Goal: Task Accomplishment & Management: Manage account settings

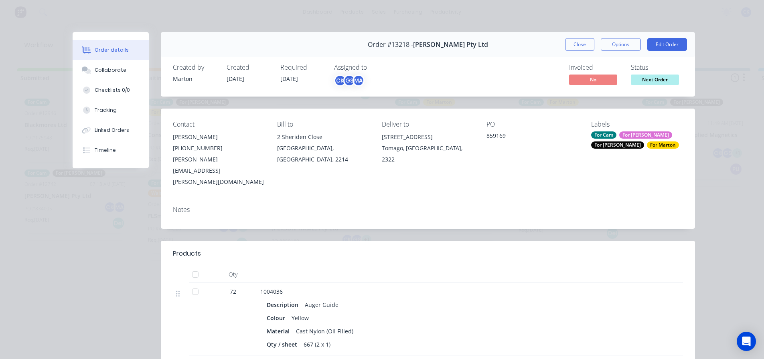
drag, startPoint x: 573, startPoint y: 45, endPoint x: 558, endPoint y: 68, distance: 27.4
click at [573, 45] on button "Close" at bounding box center [579, 44] width 29 height 13
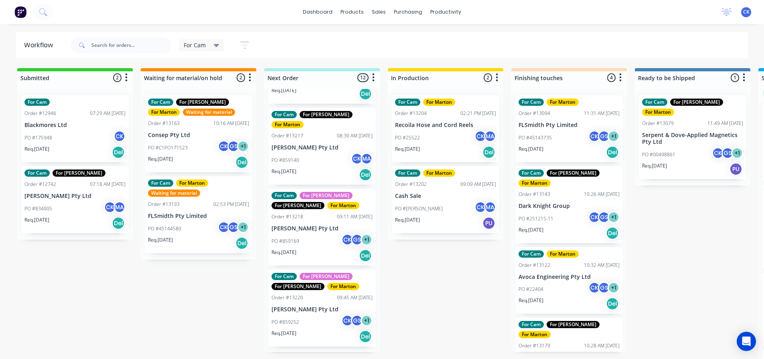
click at [250, 47] on button "button" at bounding box center [245, 45] width 26 height 16
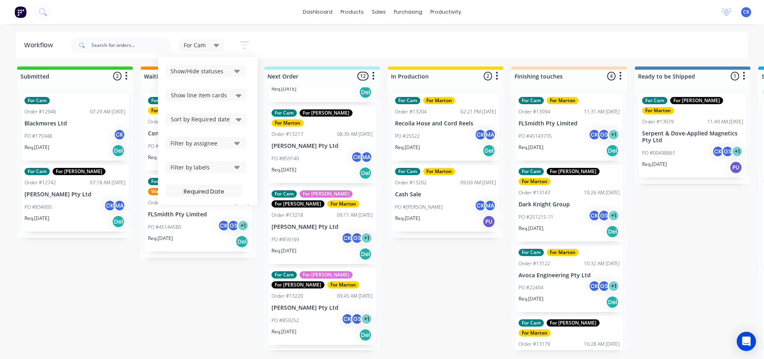
scroll to position [8, 0]
click at [209, 75] on div "Show/Hide statuses" at bounding box center [201, 71] width 61 height 8
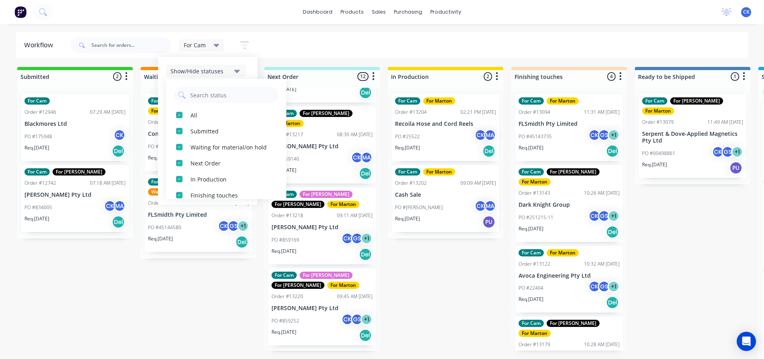
scroll to position [0, 0]
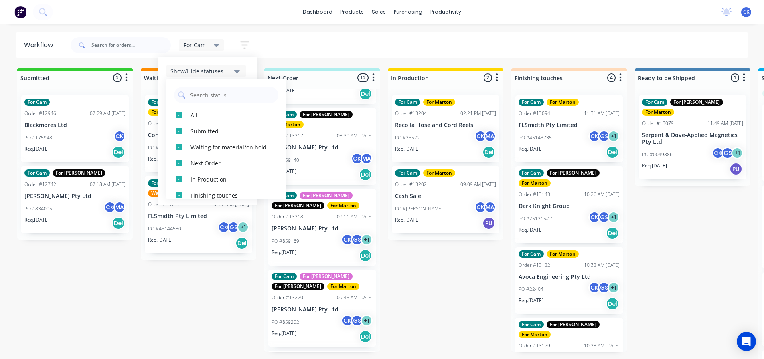
click at [292, 47] on div "For Cam Save new view None edit For Cam (Default) edit For Gary edit Marton edi…" at bounding box center [409, 45] width 680 height 24
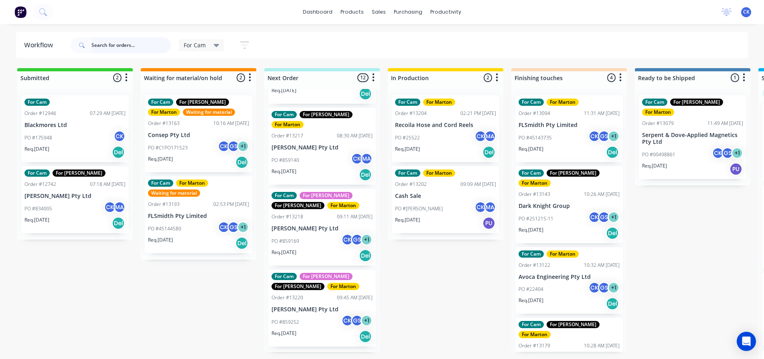
click at [130, 47] on input "text" at bounding box center [130, 45] width 79 height 16
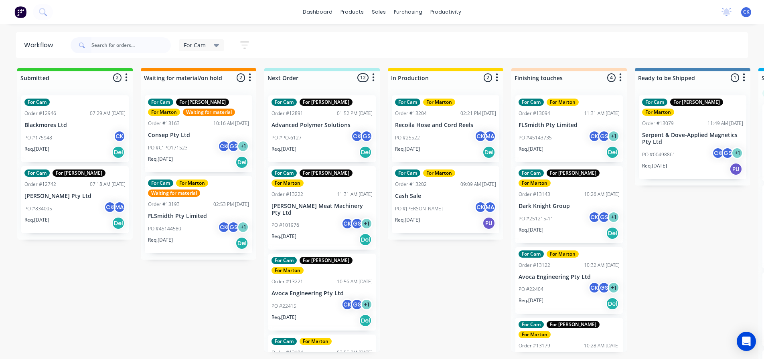
click at [565, 282] on div "PO #22404 CK GS + 1" at bounding box center [569, 289] width 101 height 15
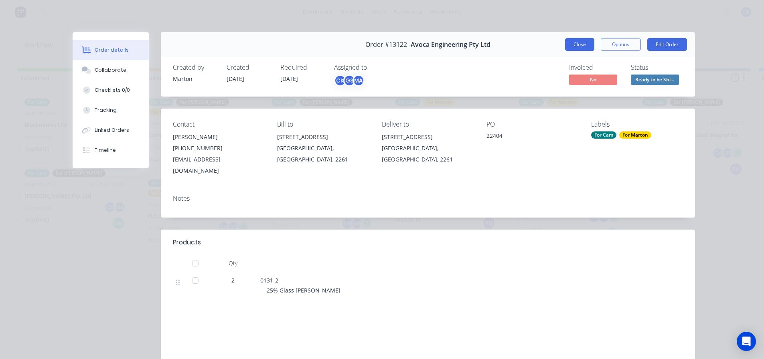
click at [583, 41] on button "Close" at bounding box center [579, 44] width 29 height 13
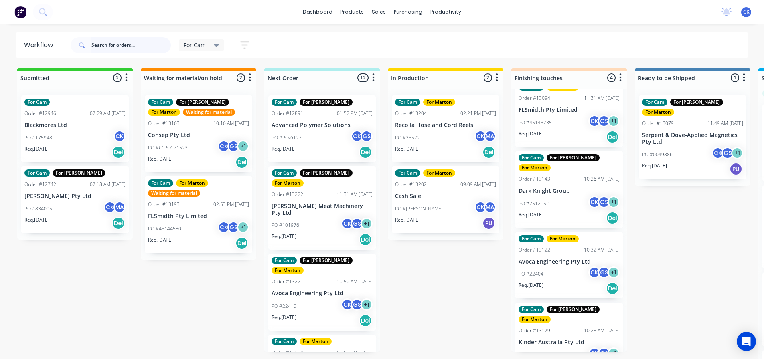
scroll to position [23, 0]
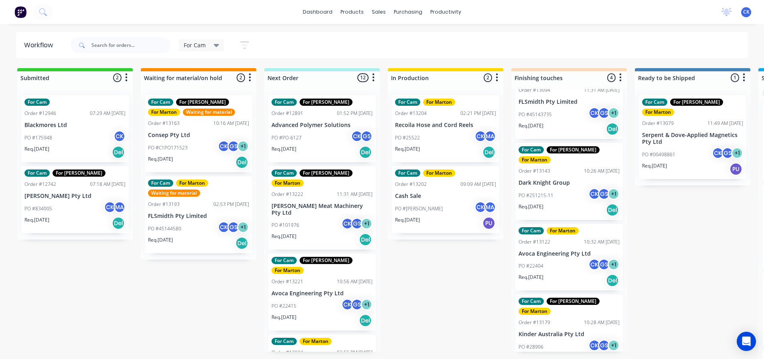
click at [565, 188] on div "PO #251215-11 CK GS + 1" at bounding box center [569, 195] width 101 height 15
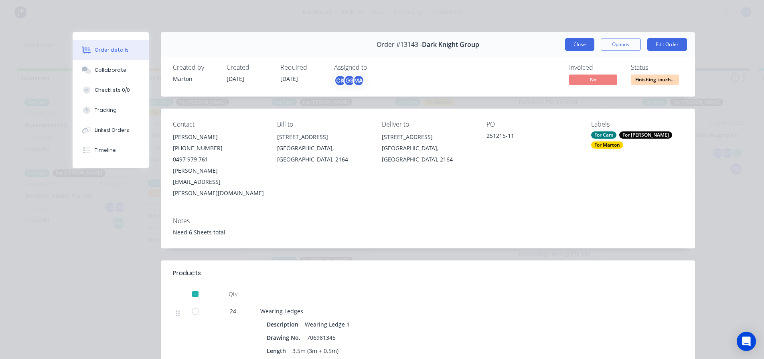
click at [575, 42] on button "Close" at bounding box center [579, 44] width 29 height 13
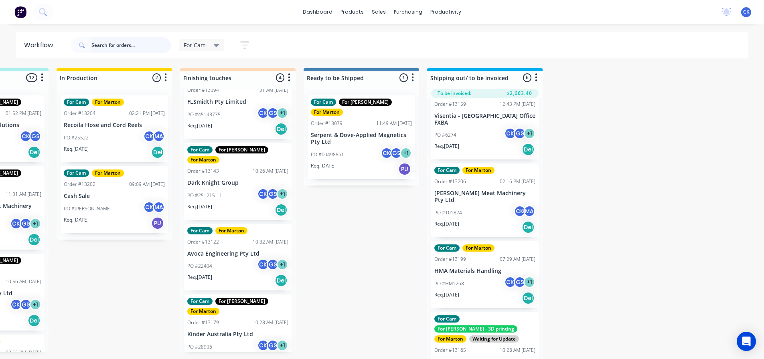
scroll to position [175, 0]
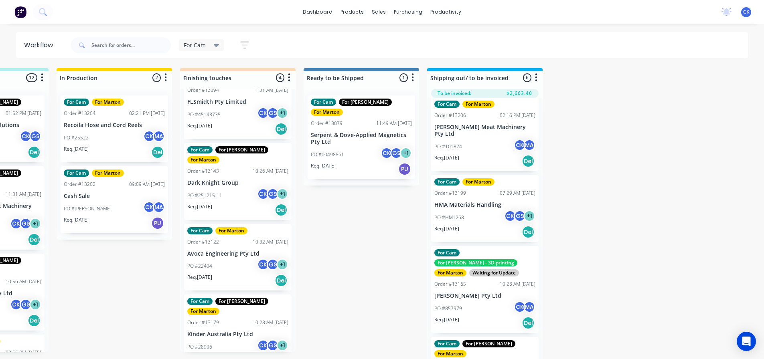
click at [483, 293] on p "[PERSON_NAME] Pty Ltd" at bounding box center [484, 296] width 101 height 7
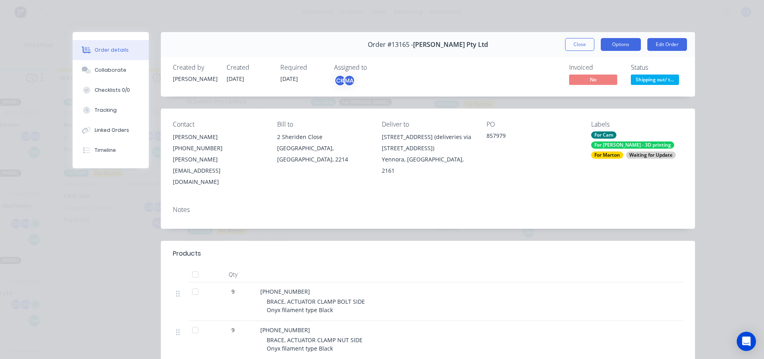
click at [623, 47] on button "Options" at bounding box center [621, 44] width 40 height 13
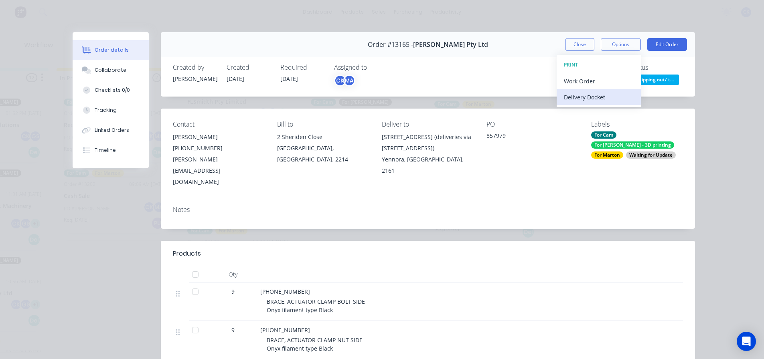
click at [617, 92] on div "Delivery Docket" at bounding box center [599, 97] width 70 height 12
click at [582, 91] on div "Standard" at bounding box center [599, 97] width 70 height 12
drag, startPoint x: 574, startPoint y: 43, endPoint x: 571, endPoint y: 49, distance: 7.0
click at [574, 43] on button "Close" at bounding box center [579, 44] width 29 height 13
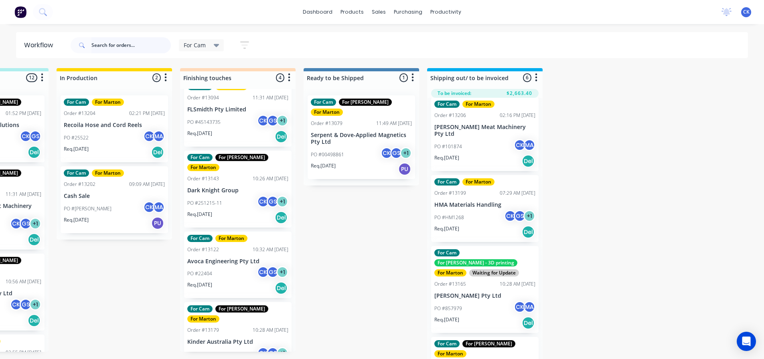
scroll to position [23, 0]
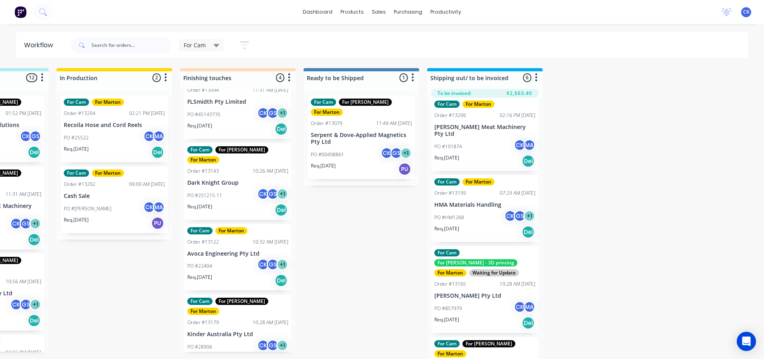
click at [229, 263] on div "PO #22404 CK GS + 1" at bounding box center [237, 266] width 101 height 15
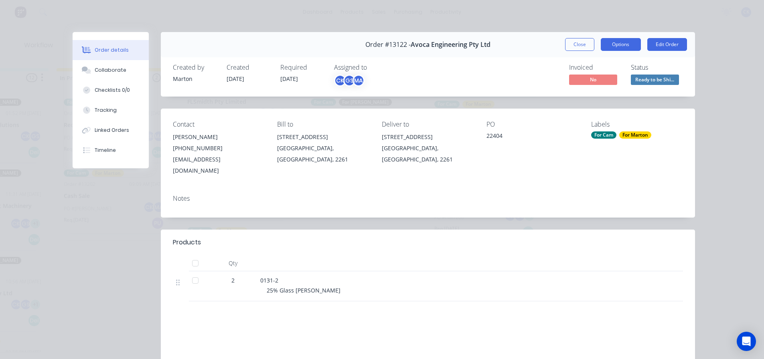
click at [633, 47] on button "Options" at bounding box center [621, 44] width 40 height 13
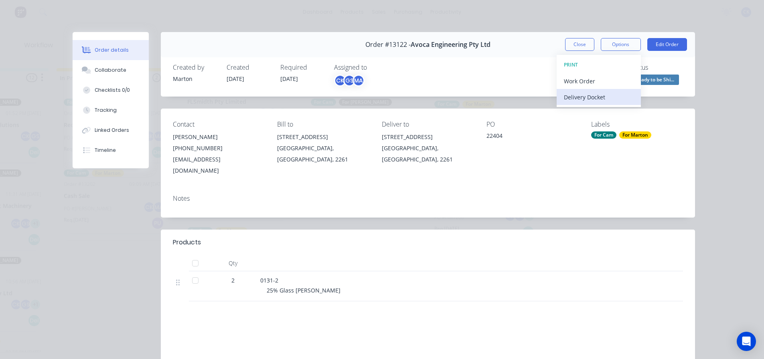
click at [610, 94] on div "Delivery Docket" at bounding box center [599, 97] width 70 height 12
click at [602, 102] on div "Standard" at bounding box center [599, 97] width 70 height 12
click at [584, 45] on button "Close" at bounding box center [579, 44] width 29 height 13
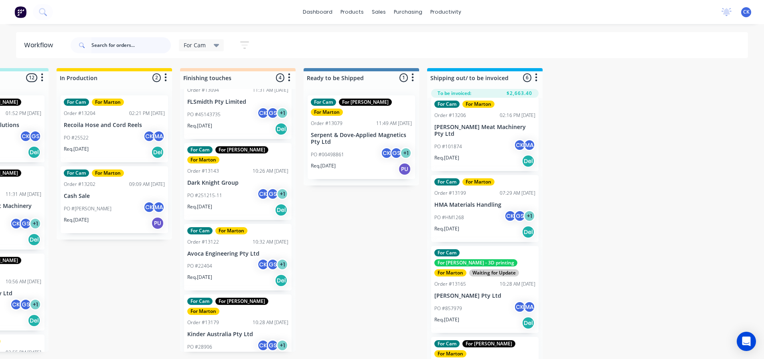
scroll to position [8, 331]
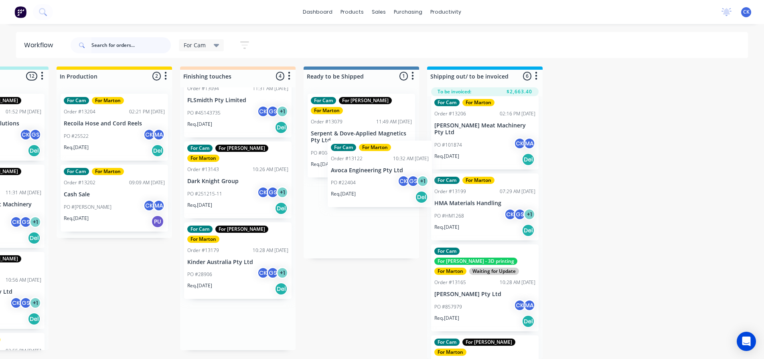
drag, startPoint x: 226, startPoint y: 247, endPoint x: 372, endPoint y: 181, distance: 160.3
click at [372, 181] on div "Submitted 2 Sort By Created date Required date Order number Customer name Most …" at bounding box center [215, 213] width 1105 height 293
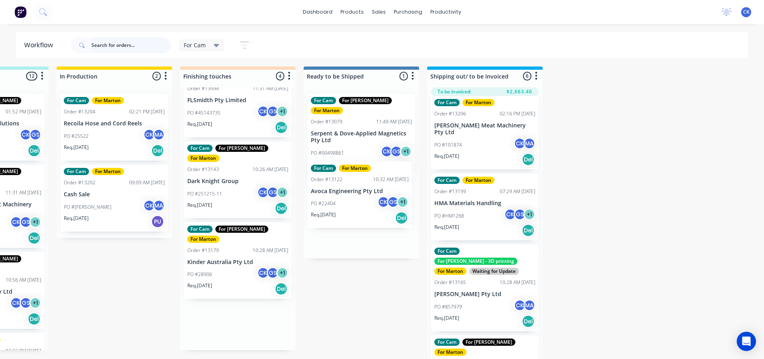
scroll to position [0, 0]
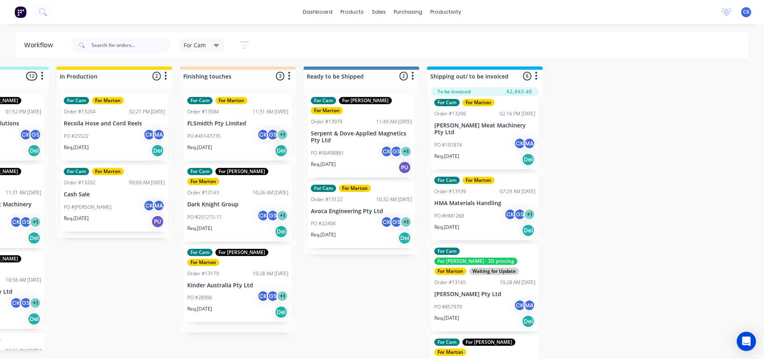
click at [358, 216] on div "PO #22404 CK GS + 1" at bounding box center [361, 223] width 101 height 15
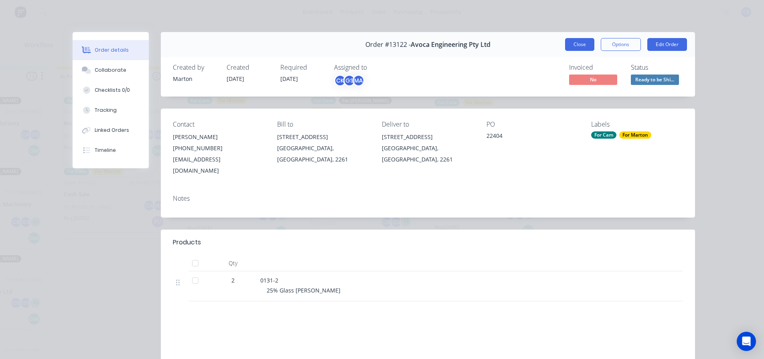
click at [571, 47] on button "Close" at bounding box center [579, 44] width 29 height 13
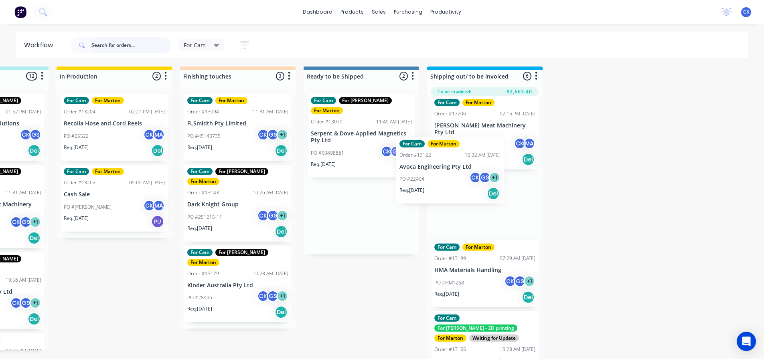
drag, startPoint x: 372, startPoint y: 212, endPoint x: 450, endPoint y: 185, distance: 82.7
click at [450, 185] on div "Submitted 2 Sort By Created date Required date Order number Customer name Most …" at bounding box center [215, 213] width 1105 height 293
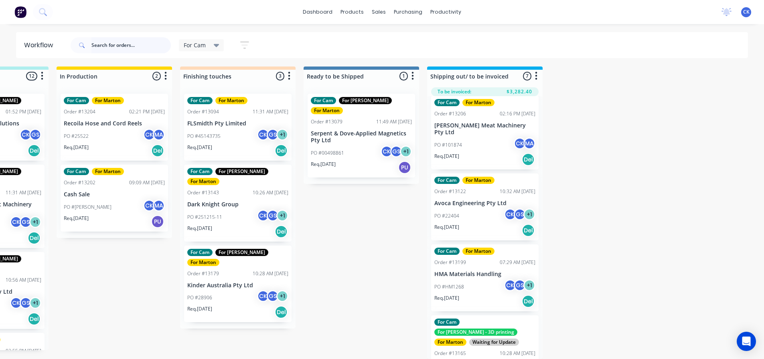
scroll to position [0, 331]
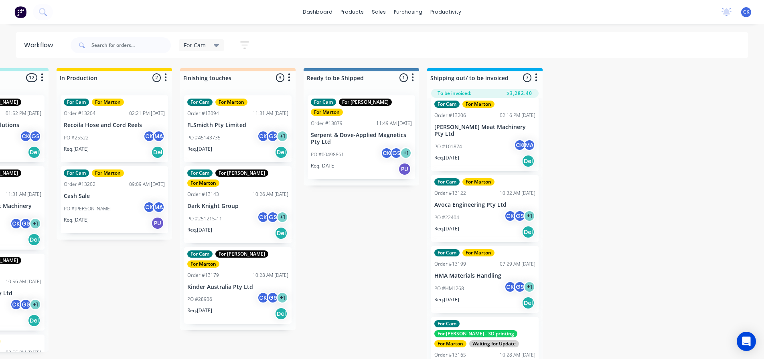
click at [245, 150] on div "Req. 01/08/25 Del" at bounding box center [237, 153] width 101 height 14
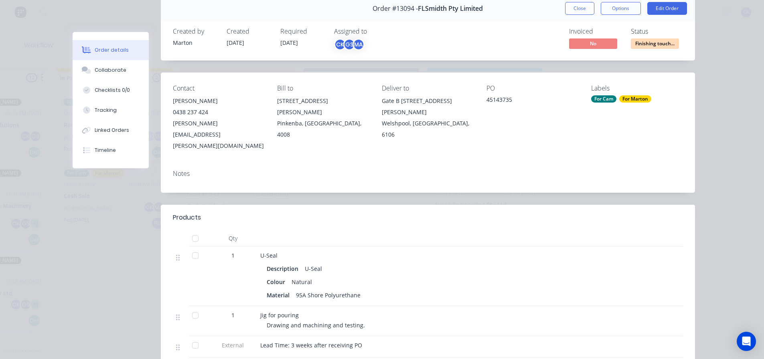
scroll to position [0, 0]
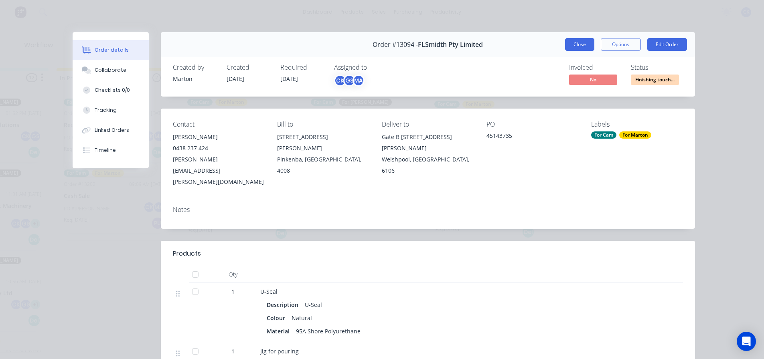
click at [576, 45] on button "Close" at bounding box center [579, 44] width 29 height 13
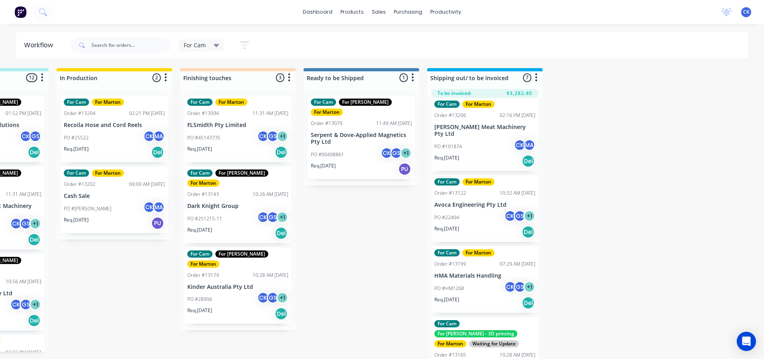
click at [243, 211] on div "PO #251215-11 CK GS + 1" at bounding box center [237, 218] width 101 height 15
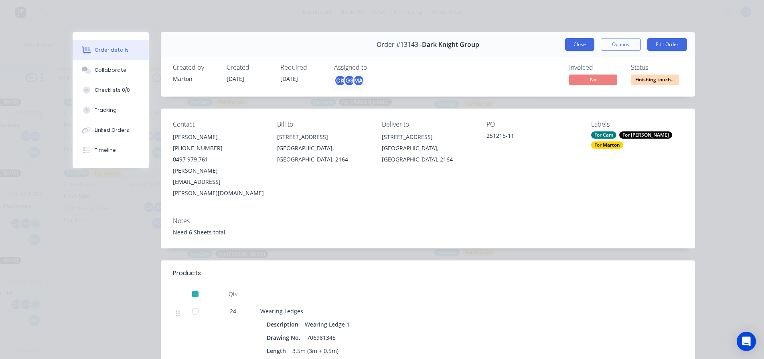
click at [578, 47] on button "Close" at bounding box center [579, 44] width 29 height 13
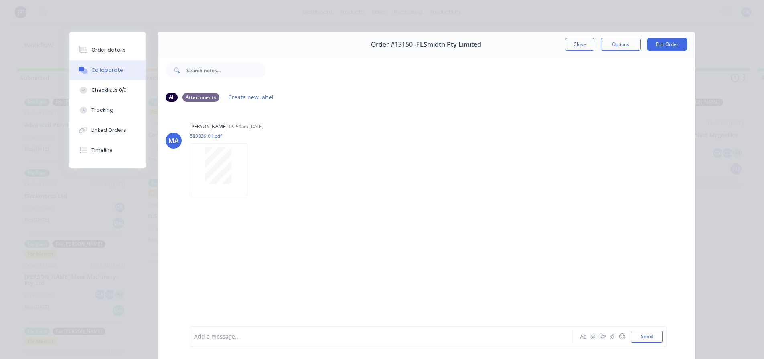
scroll to position [8, 0]
click at [122, 55] on button "Order details" at bounding box center [107, 50] width 76 height 20
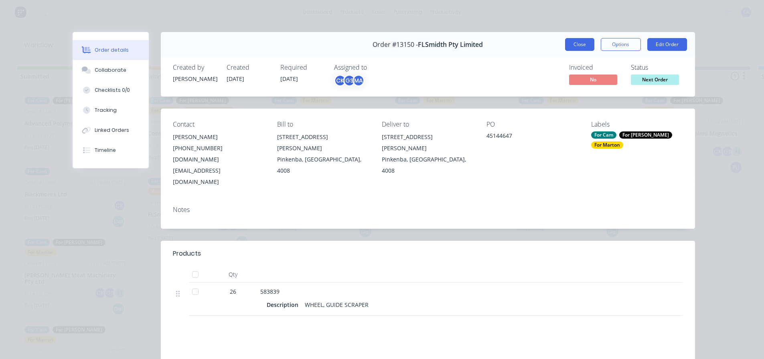
click at [584, 48] on button "Close" at bounding box center [579, 44] width 29 height 13
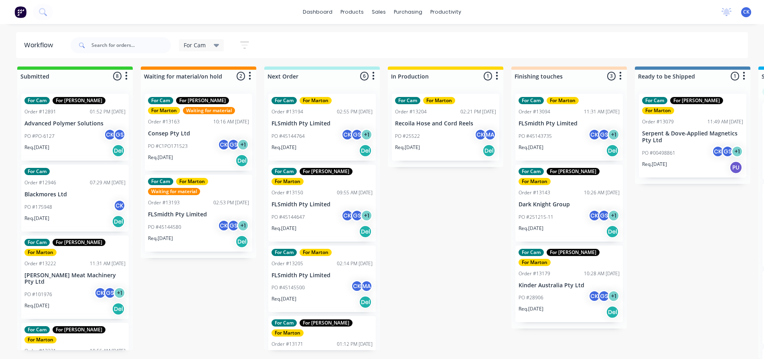
click at [438, 129] on div "PO #25522 CK MA" at bounding box center [445, 136] width 101 height 15
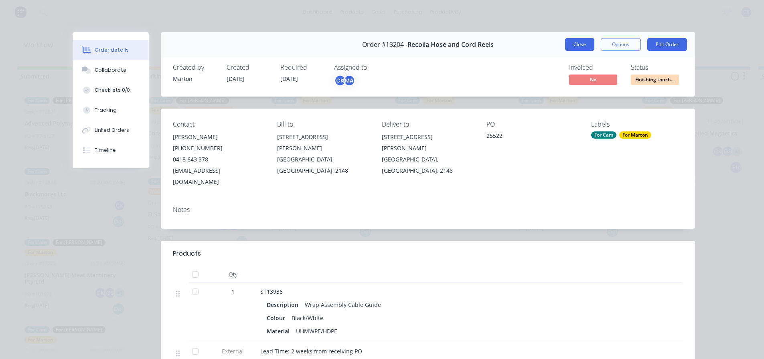
click at [588, 46] on button "Close" at bounding box center [579, 44] width 29 height 13
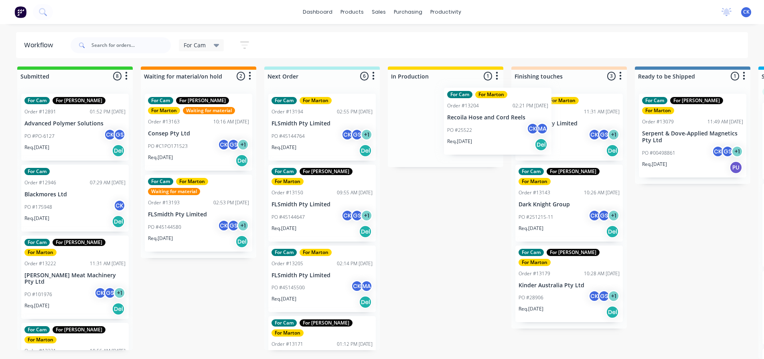
drag, startPoint x: 498, startPoint y: 140, endPoint x: 524, endPoint y: 136, distance: 26.0
click at [524, 136] on div "Submitted 8 Sort By Created date Required date Order number Customer name Most …" at bounding box center [546, 213] width 1105 height 293
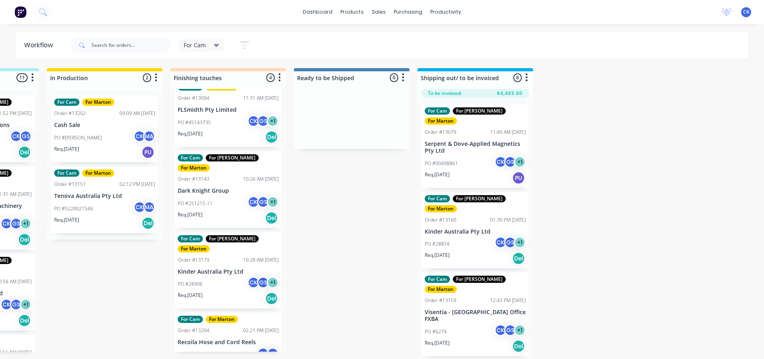
scroll to position [23, 0]
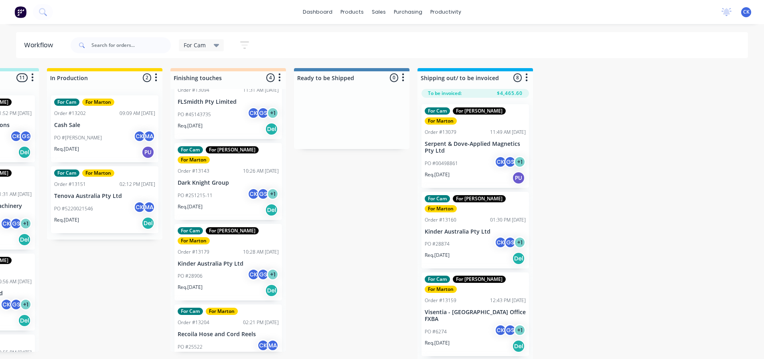
click at [219, 284] on div "Req. 15/08/25 Del" at bounding box center [228, 291] width 101 height 14
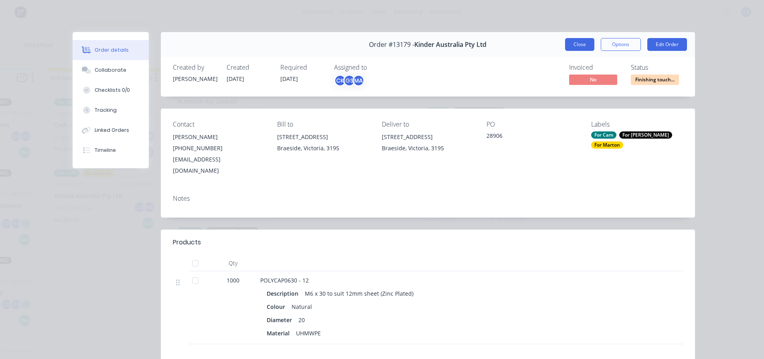
click at [575, 43] on button "Close" at bounding box center [579, 44] width 29 height 13
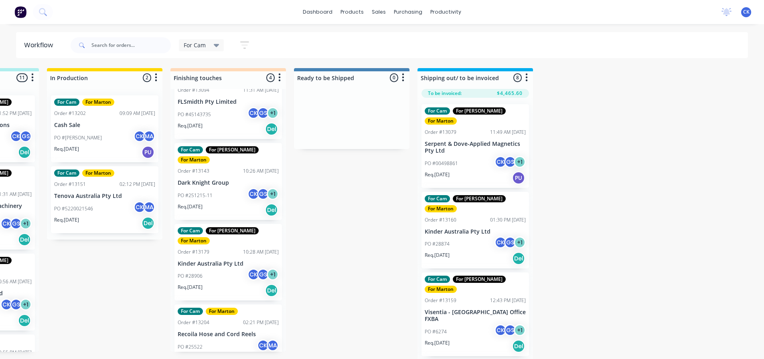
click at [121, 140] on div "PO #Shane CK MA" at bounding box center [104, 137] width 101 height 15
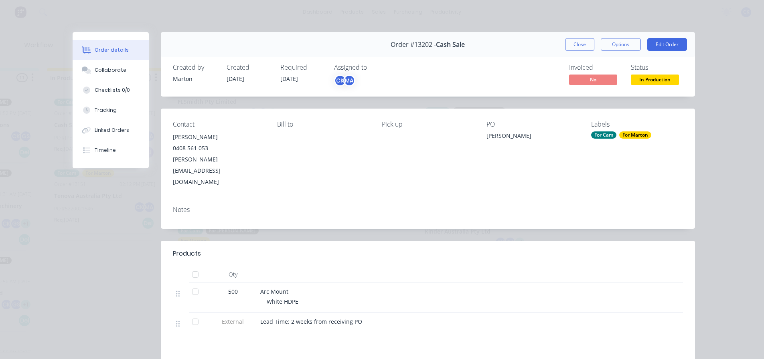
drag, startPoint x: 584, startPoint y: 48, endPoint x: 442, endPoint y: 46, distance: 142.0
click at [584, 47] on button "Close" at bounding box center [579, 44] width 29 height 13
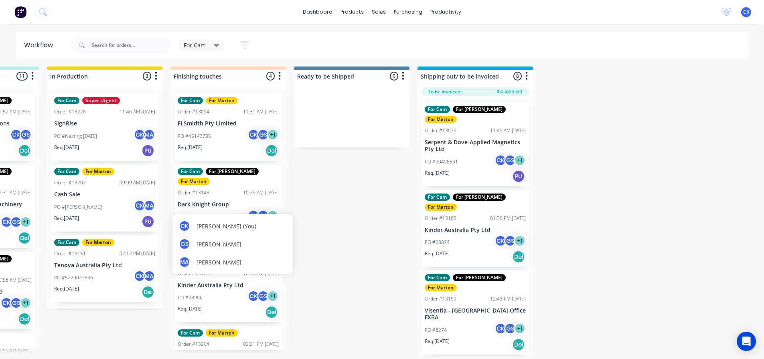
scroll to position [8, 341]
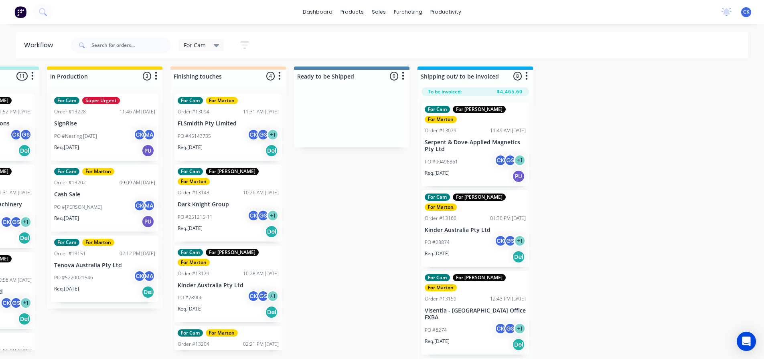
click at [236, 306] on div "Req. [DATE] Del" at bounding box center [228, 313] width 101 height 14
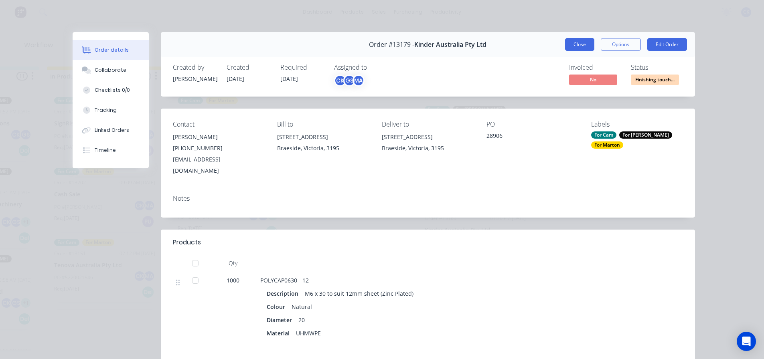
click at [585, 43] on button "Close" at bounding box center [579, 44] width 29 height 13
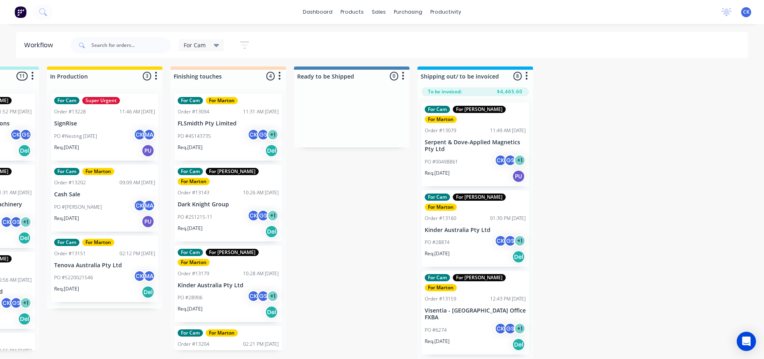
click at [248, 327] on div "For Cam For Marton Order #13204 02:21 PM 01/08/25 Recoila Hose and Cord Reels P…" at bounding box center [229, 360] width 108 height 67
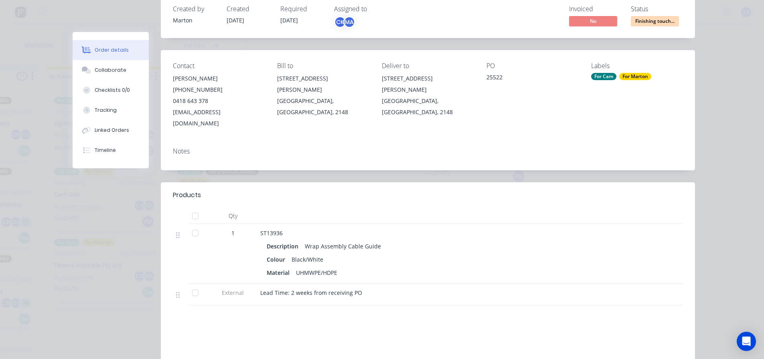
scroll to position [0, 0]
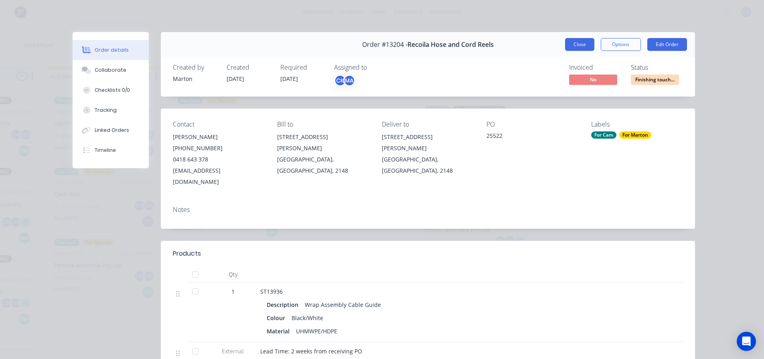
click at [570, 42] on button "Close" at bounding box center [579, 44] width 29 height 13
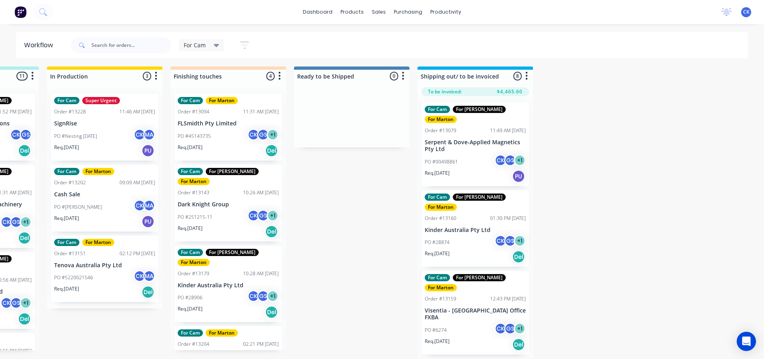
click at [236, 210] on div "PO #251215-11 CK GS + 1" at bounding box center [228, 217] width 101 height 15
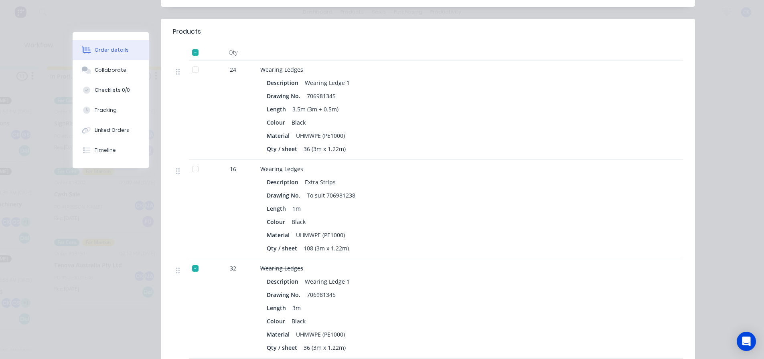
scroll to position [85, 0]
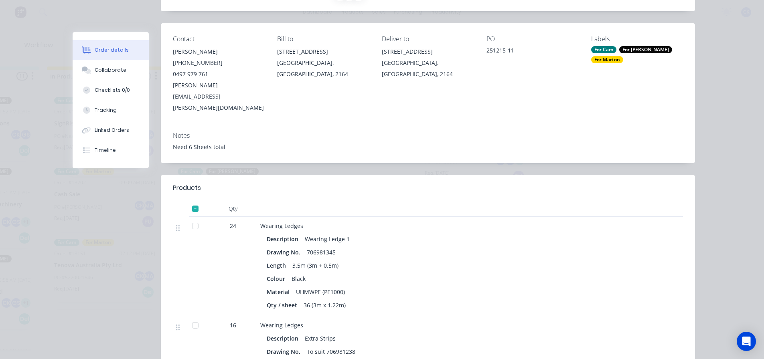
click at [191, 201] on div at bounding box center [195, 209] width 16 height 16
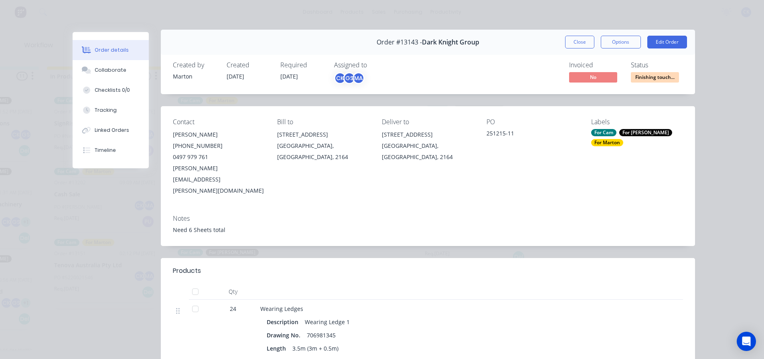
scroll to position [0, 0]
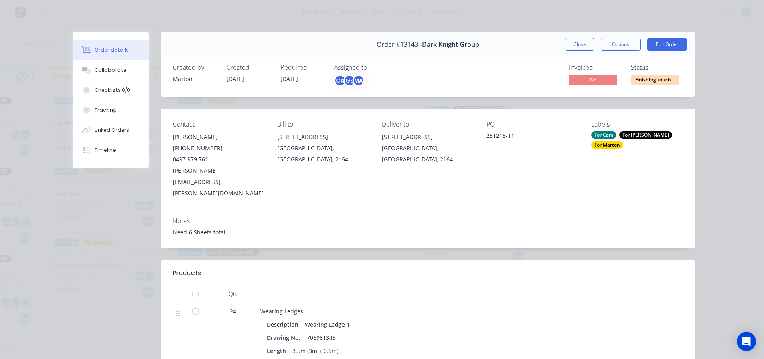
click at [578, 41] on button "Close" at bounding box center [579, 44] width 29 height 13
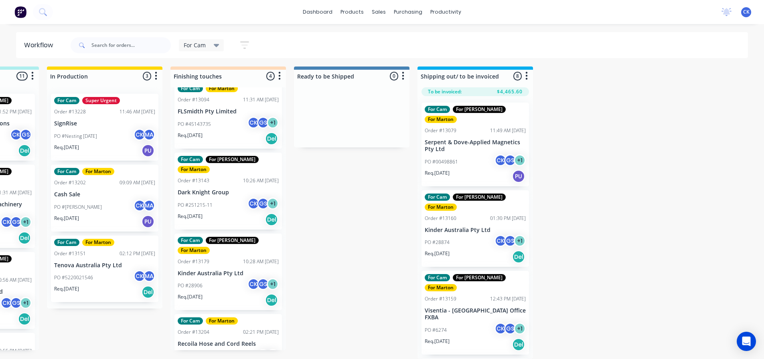
scroll to position [23, 0]
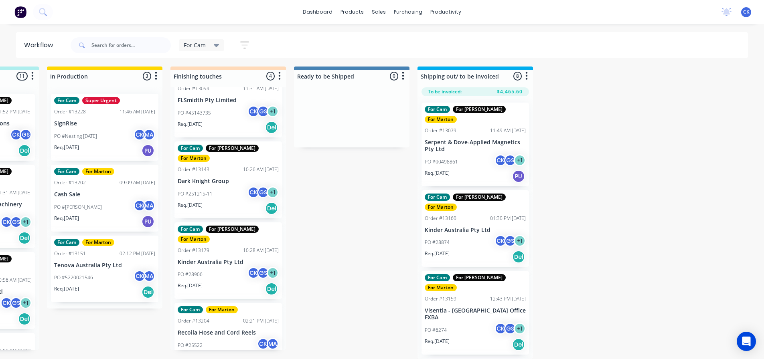
click at [220, 202] on div "Req. 01/08/25 Del" at bounding box center [228, 209] width 101 height 14
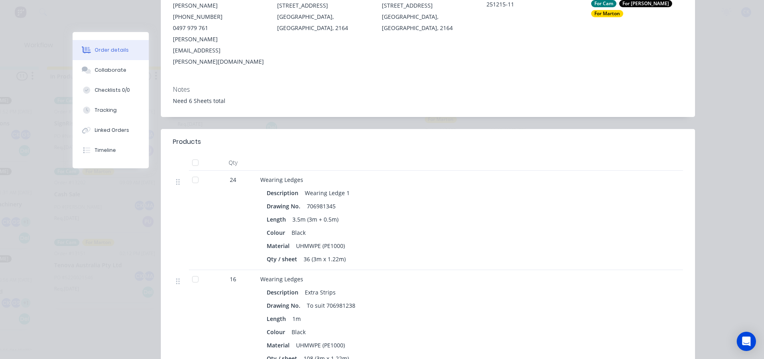
scroll to position [0, 0]
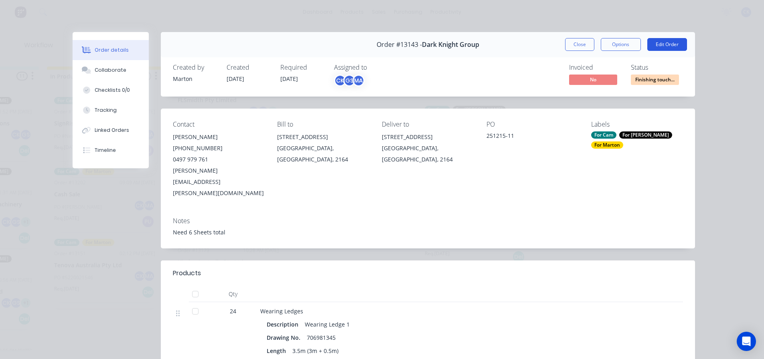
click at [660, 42] on button "Edit Order" at bounding box center [668, 44] width 40 height 13
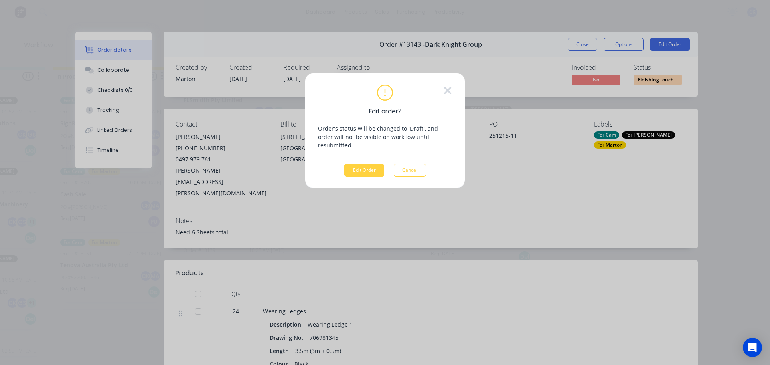
click at [360, 155] on div "Edit order? Order's status will be changed to 'Draft', and order will not be vi…" at bounding box center [385, 131] width 134 height 92
click at [363, 164] on button "Edit Order" at bounding box center [365, 170] width 40 height 13
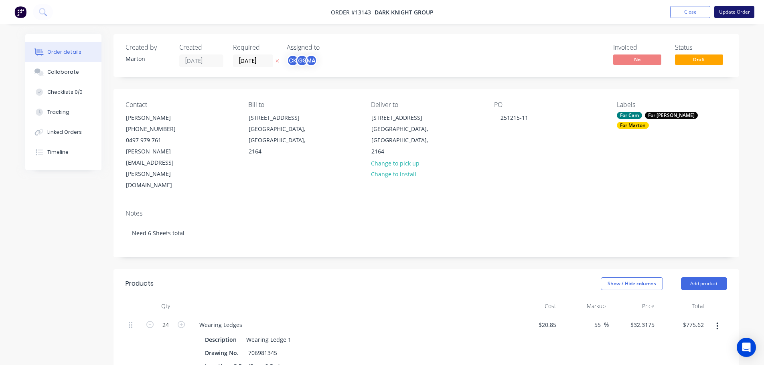
click at [729, 12] on button "Update Order" at bounding box center [735, 12] width 40 height 12
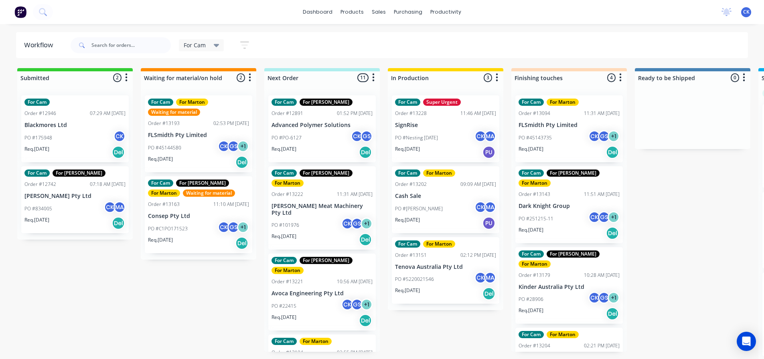
click at [451, 127] on p "SignRise" at bounding box center [445, 125] width 101 height 7
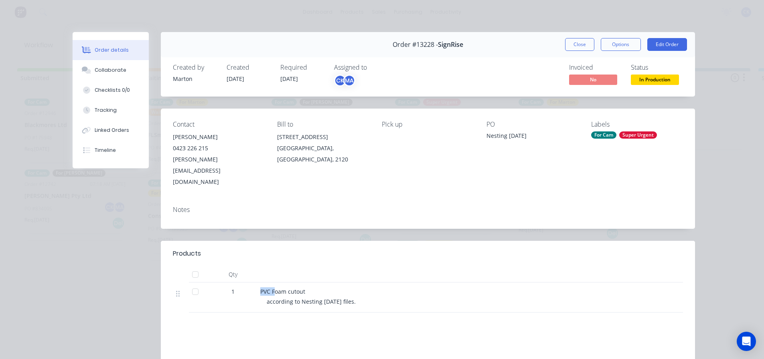
drag, startPoint x: 253, startPoint y: 268, endPoint x: 273, endPoint y: 268, distance: 20.1
click at [273, 283] on div "1 PVC Foam cutout according to Nesting 10-08-2025 files." at bounding box center [428, 298] width 510 height 30
click at [273, 288] on span "PVC Foam cutout" at bounding box center [282, 292] width 45 height 8
click at [576, 47] on button "Close" at bounding box center [579, 44] width 29 height 13
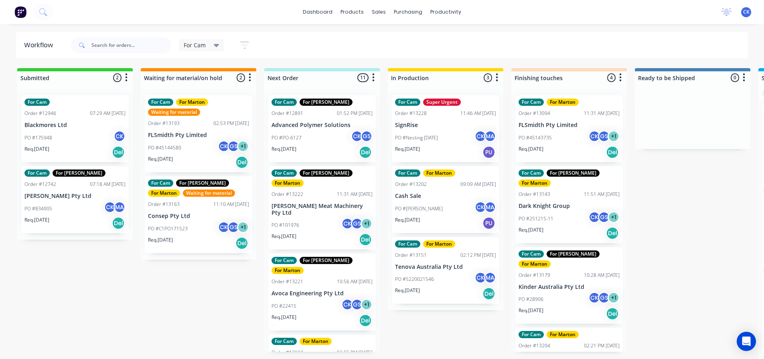
click at [548, 215] on p "PO #251215-11" at bounding box center [536, 218] width 35 height 7
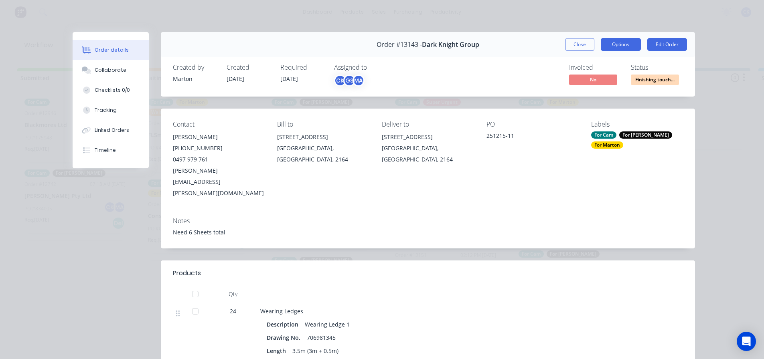
click at [614, 45] on button "Options" at bounding box center [621, 44] width 40 height 13
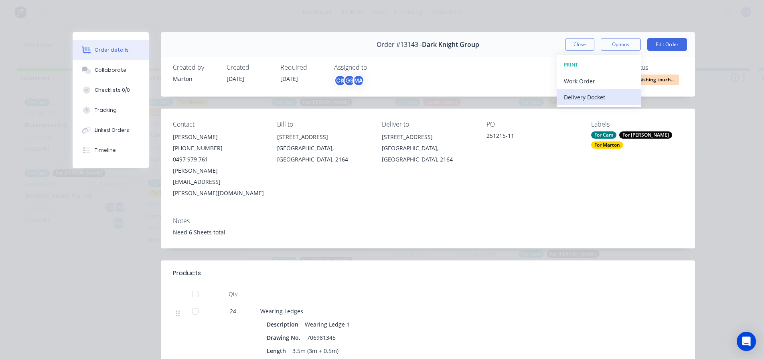
click at [598, 98] on div "Delivery Docket" at bounding box center [599, 97] width 70 height 12
click at [595, 98] on div "Standard" at bounding box center [599, 97] width 70 height 12
